Goal: Information Seeking & Learning: Learn about a topic

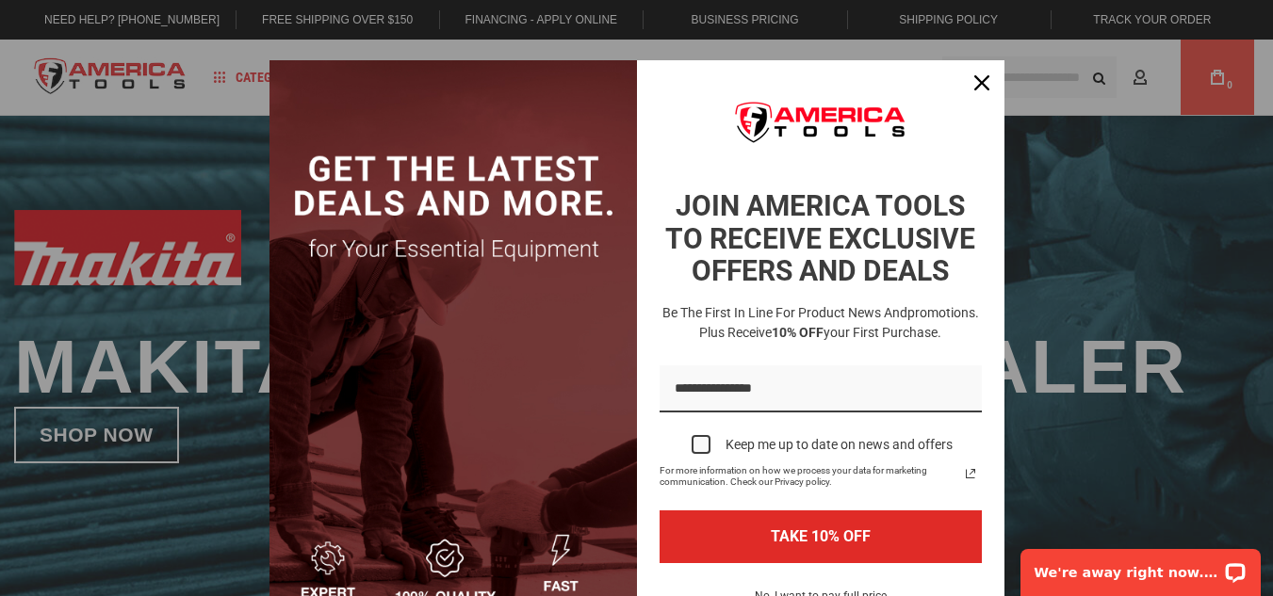
click at [126, 142] on div "Marketing offer form" at bounding box center [636, 298] width 1273 height 596
click at [1032, 159] on div "Marketing offer form" at bounding box center [636, 298] width 1273 height 596
click at [974, 83] on icon "close icon" at bounding box center [981, 82] width 15 height 15
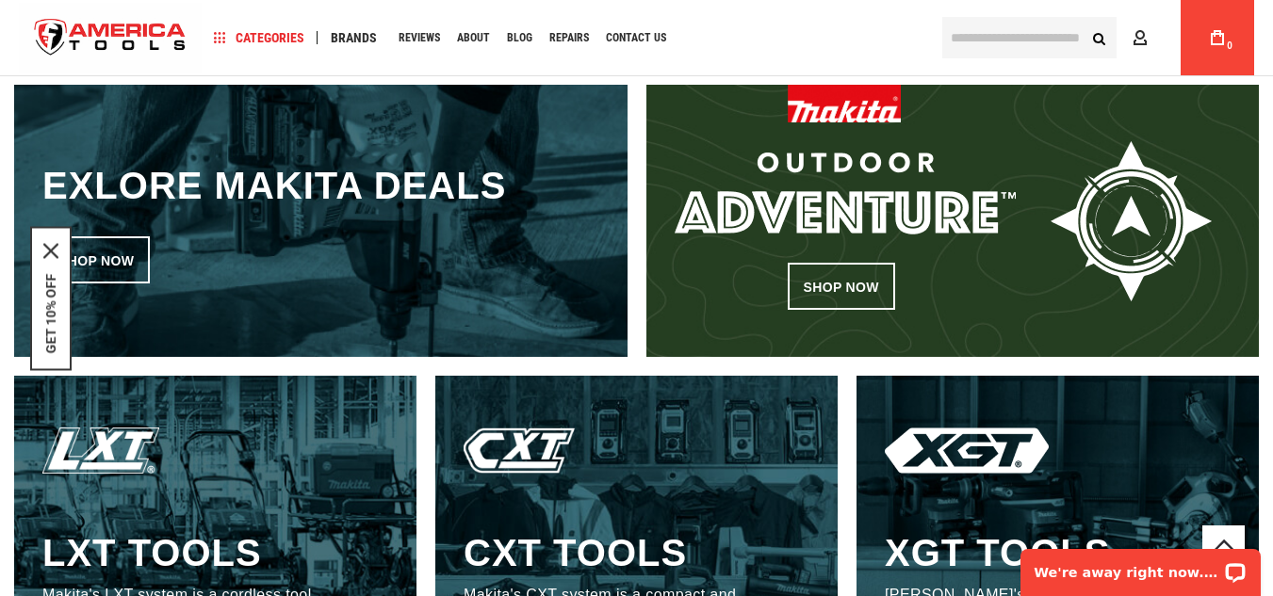
scroll to position [761, 0]
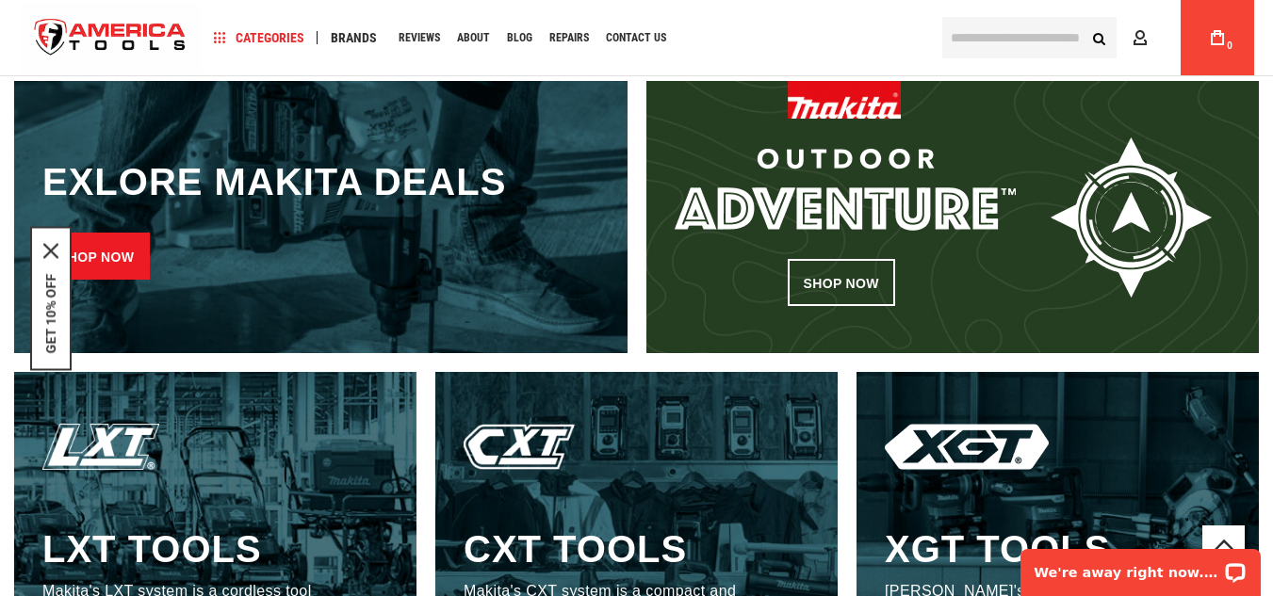
click at [110, 260] on link "Shop now" at bounding box center [95, 256] width 107 height 47
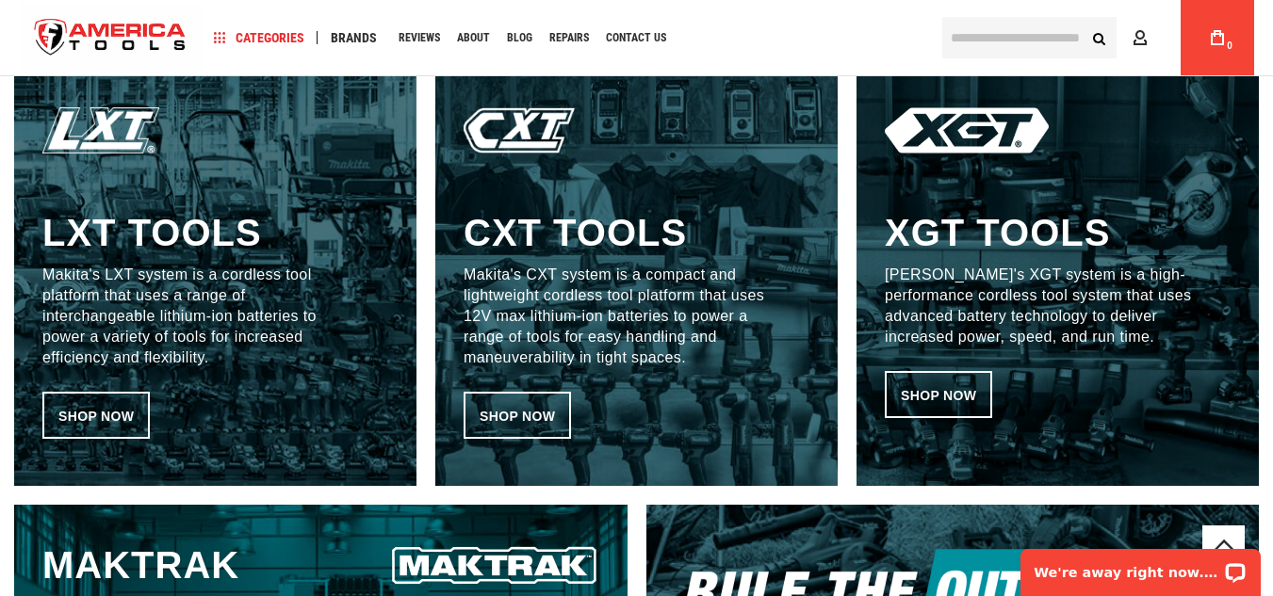
scroll to position [1080, 0]
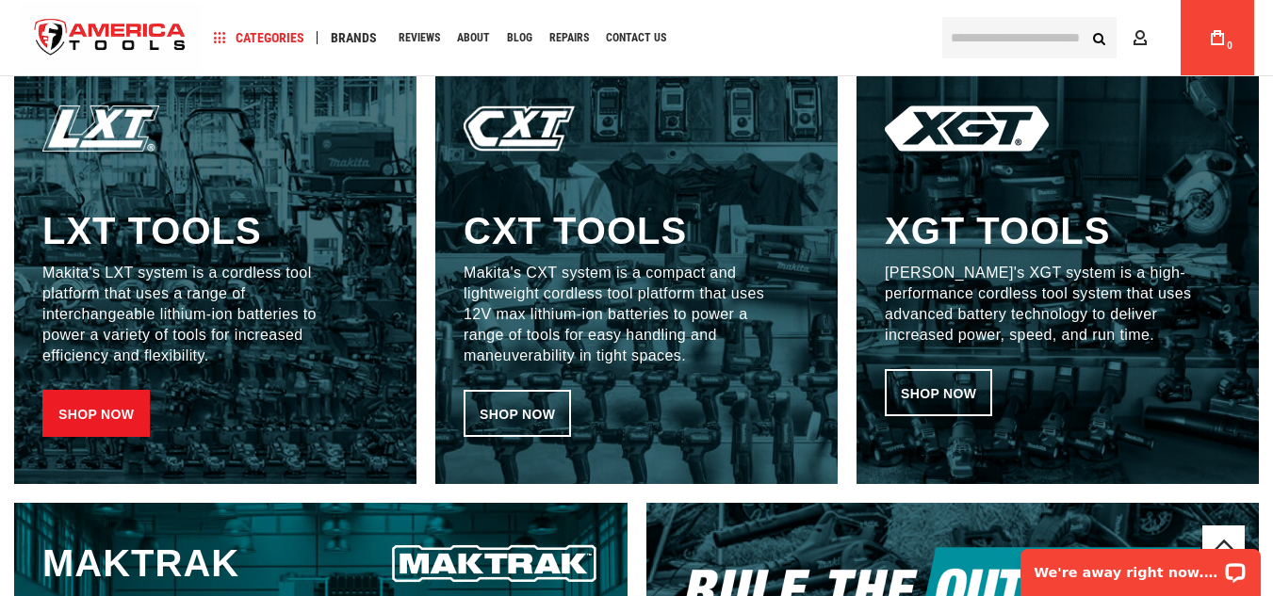
click at [90, 414] on link "Shop now" at bounding box center [95, 413] width 107 height 47
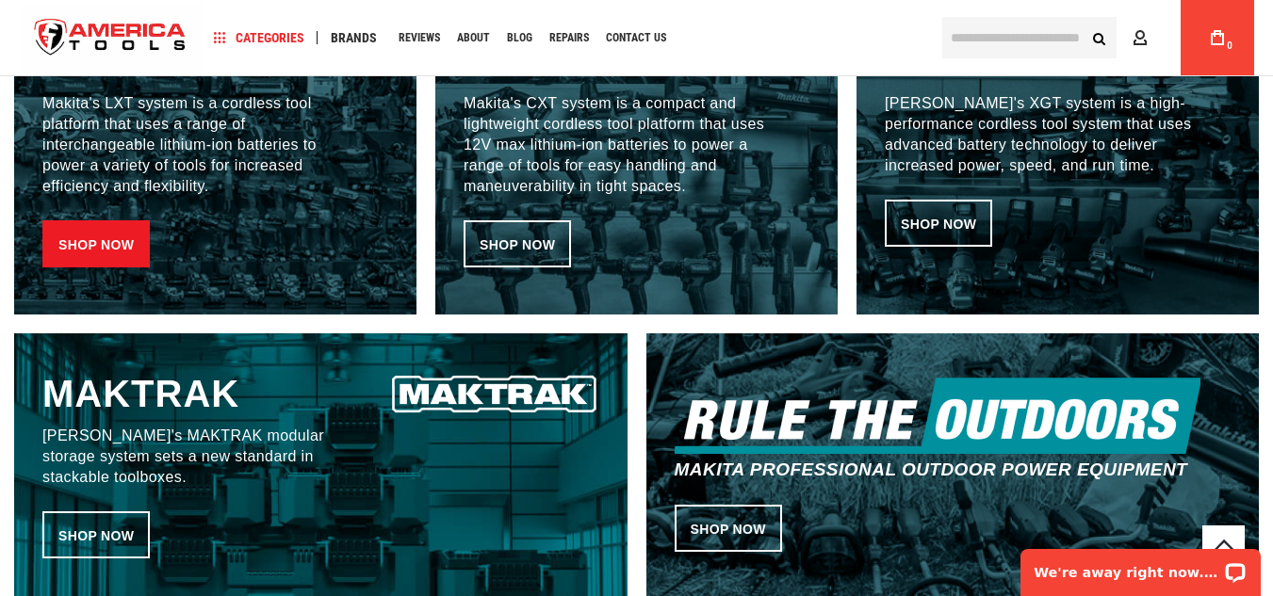
scroll to position [1258, 0]
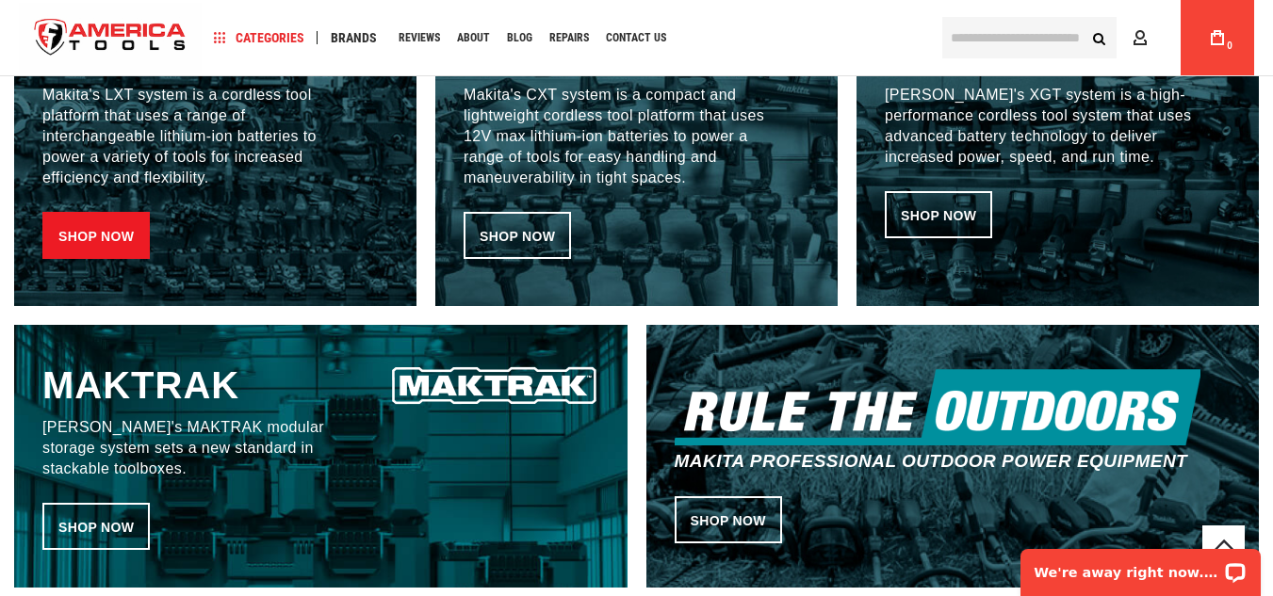
click at [102, 245] on link "Shop now" at bounding box center [95, 235] width 107 height 47
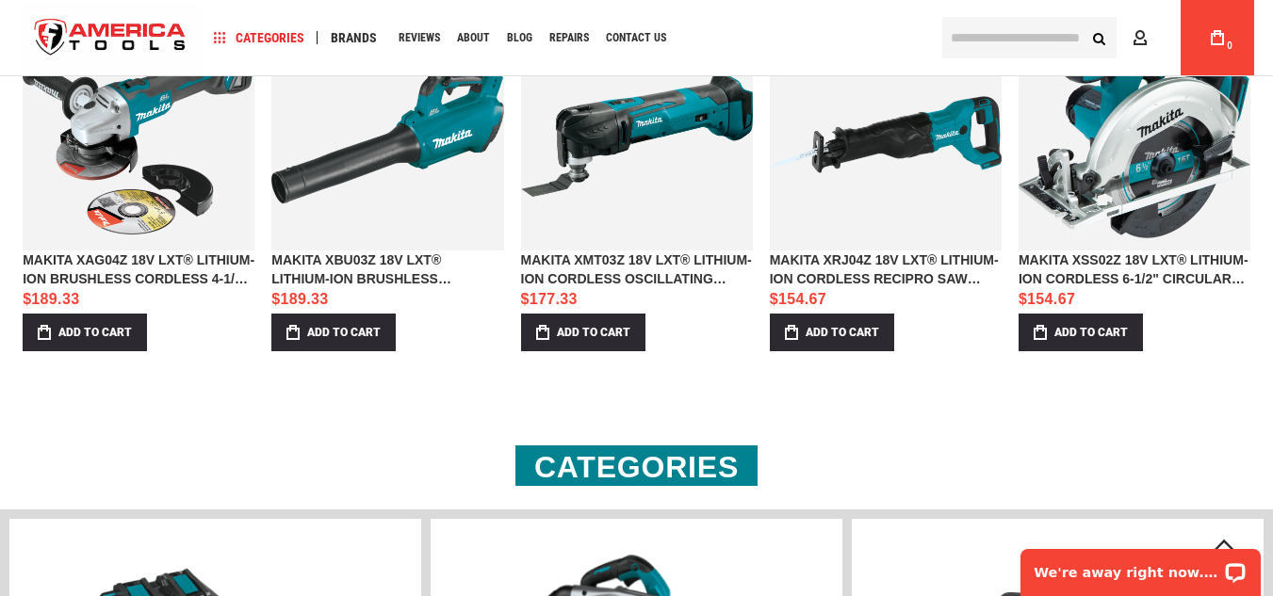
scroll to position [2028, 0]
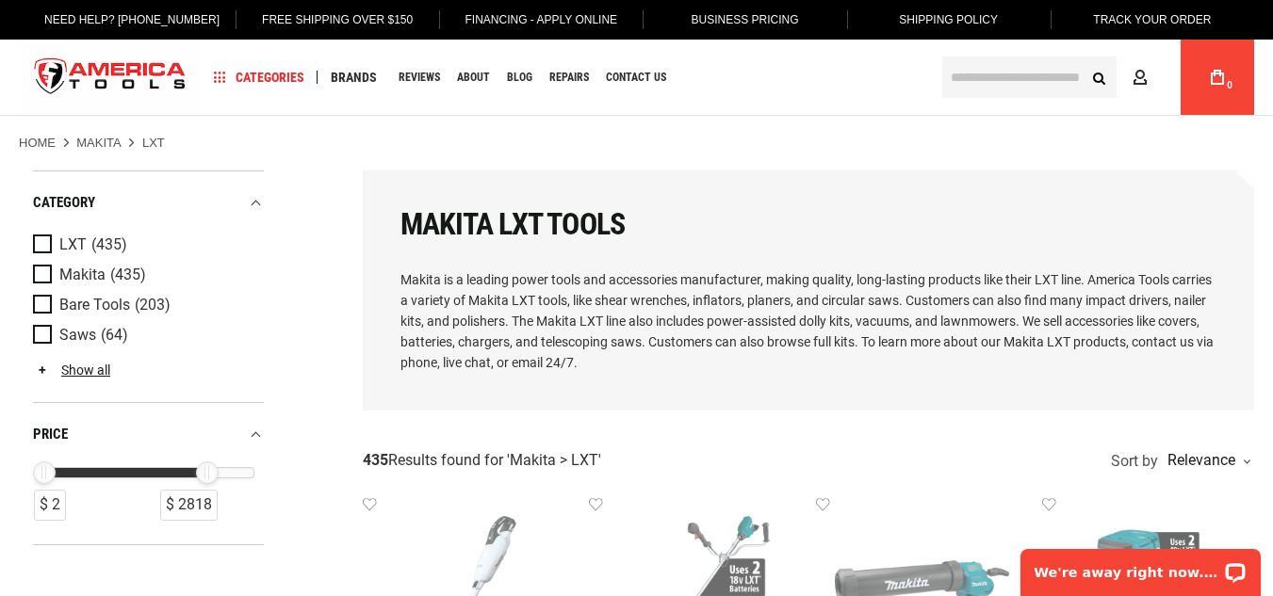
click at [233, 427] on div "price" at bounding box center [148, 434] width 231 height 25
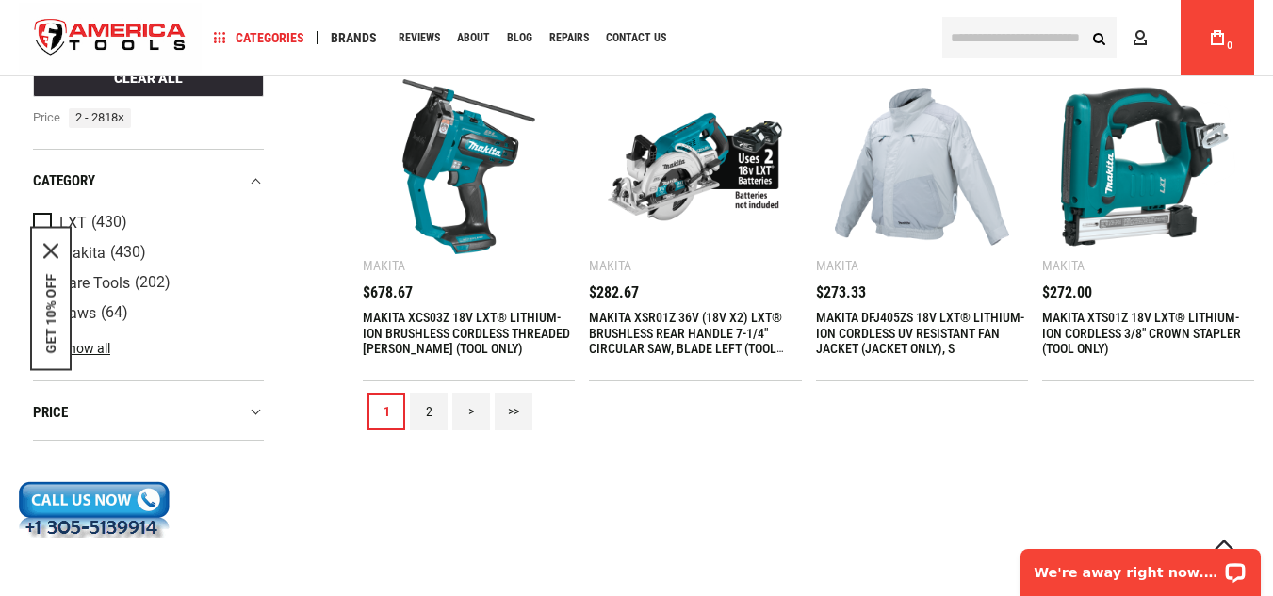
scroll to position [2123, 0]
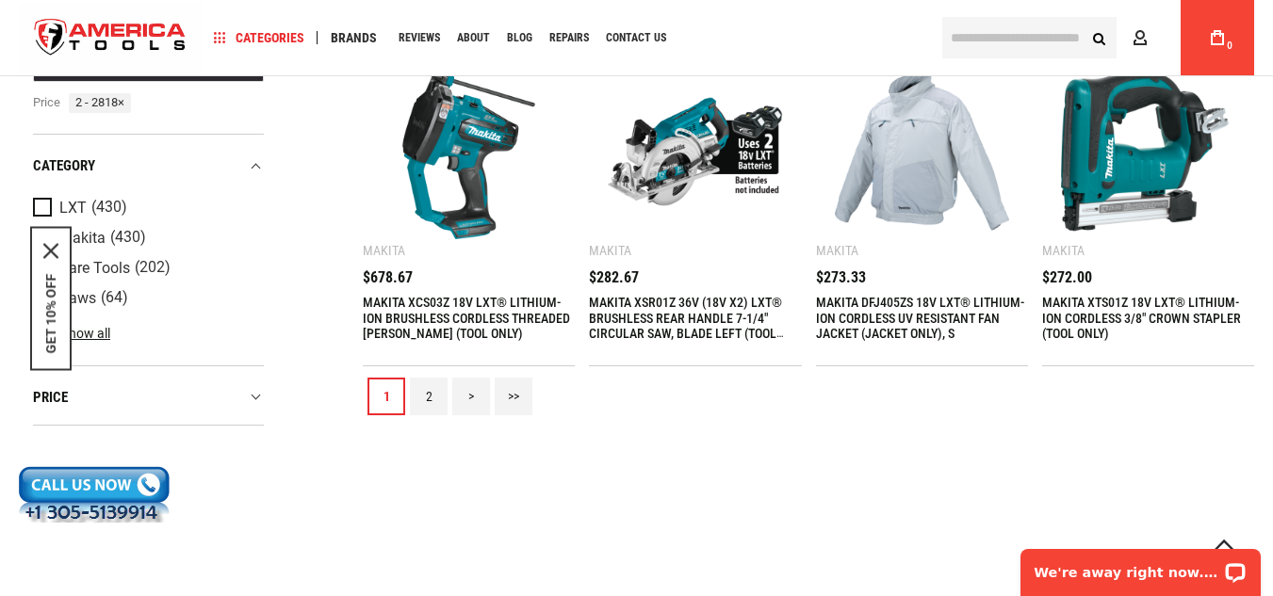
click at [674, 167] on img at bounding box center [695, 151] width 174 height 174
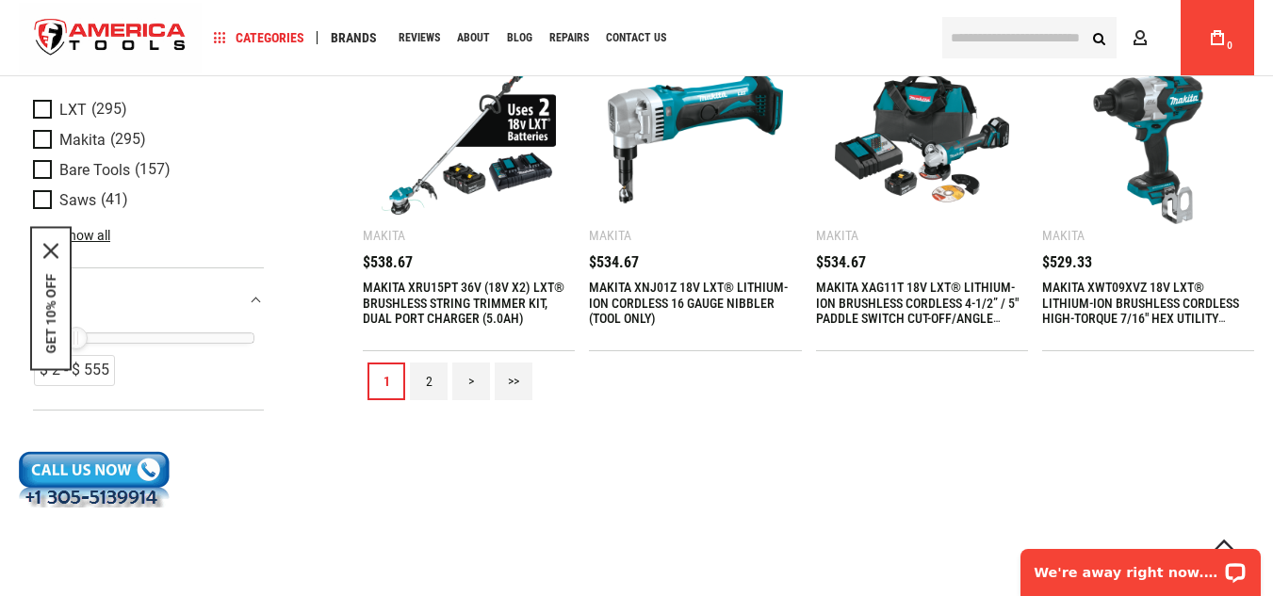
scroll to position [2142, 0]
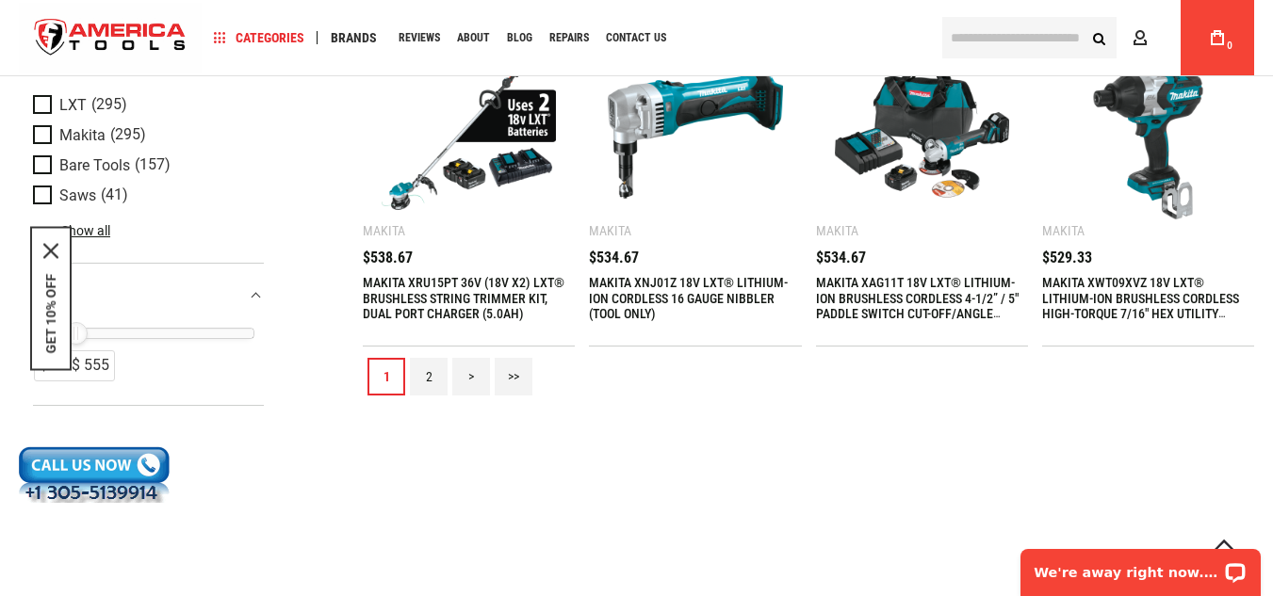
click at [430, 372] on link "2" at bounding box center [429, 377] width 38 height 38
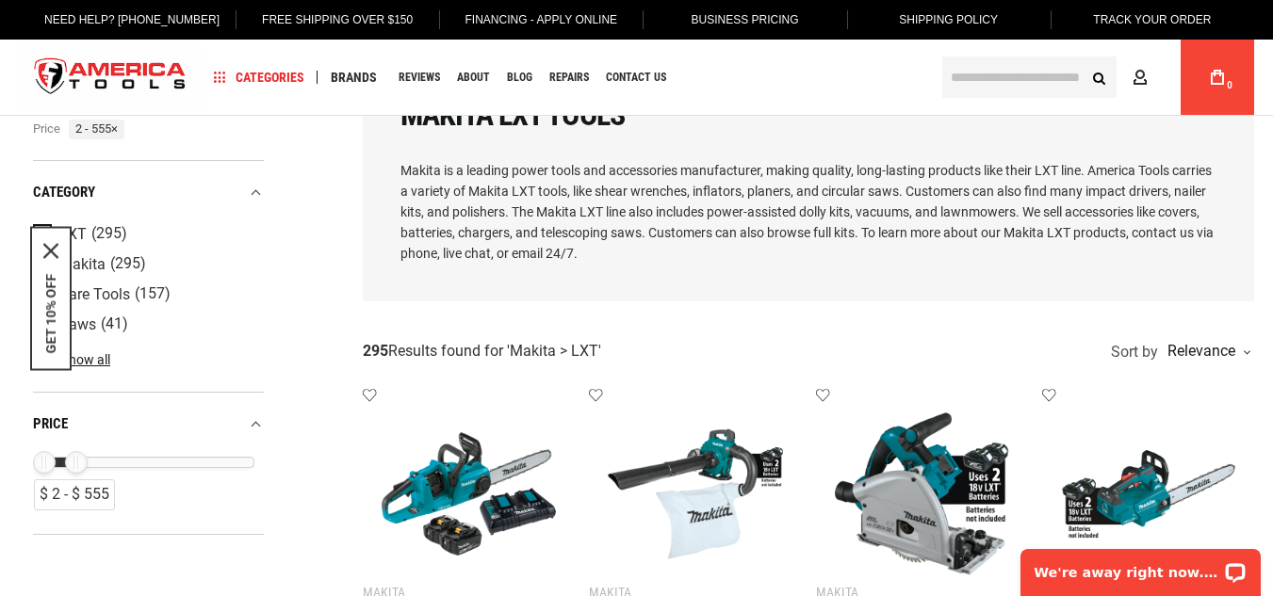
scroll to position [0, 0]
